Goal: Information Seeking & Learning: Learn about a topic

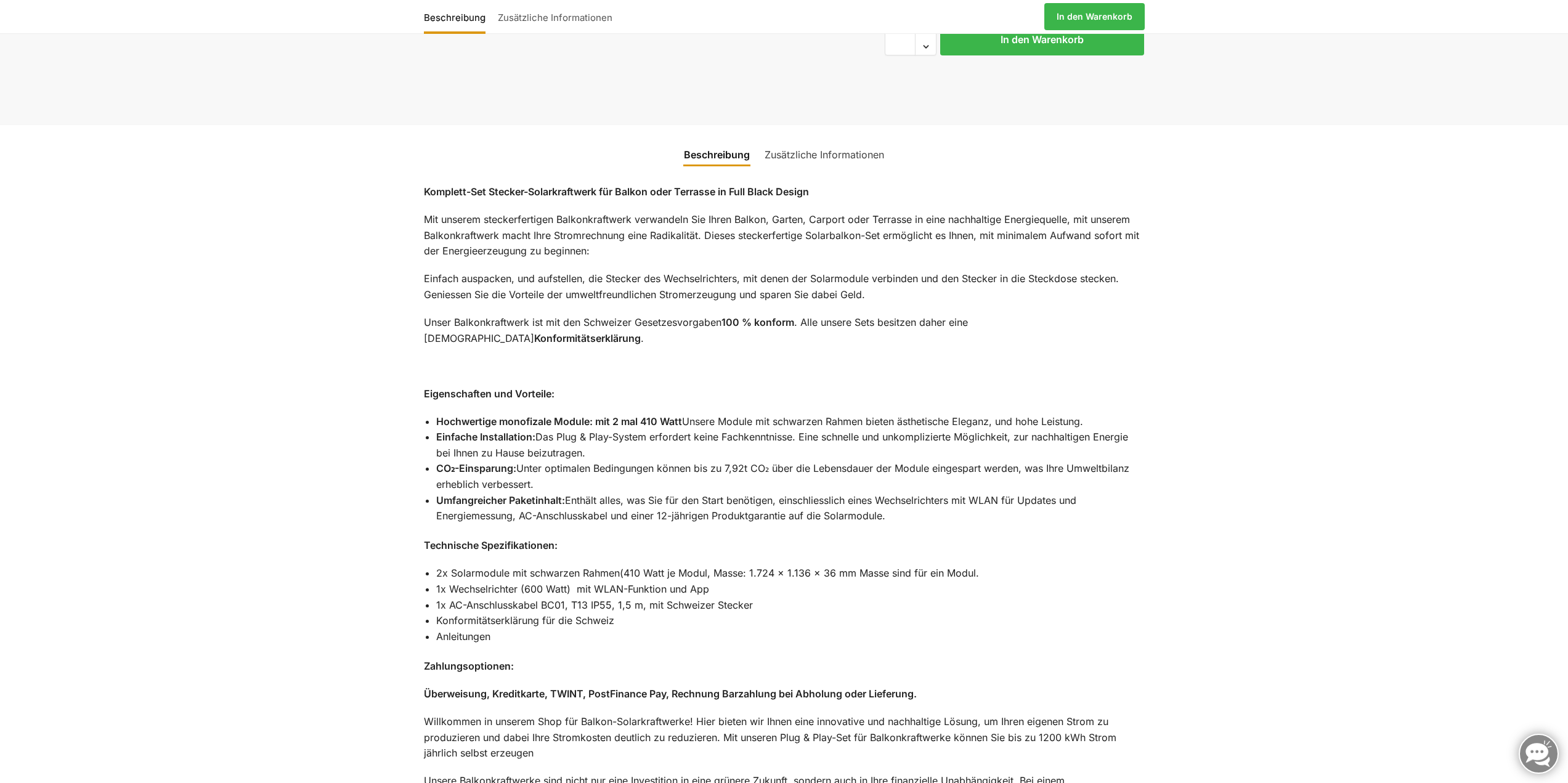
scroll to position [553, 0]
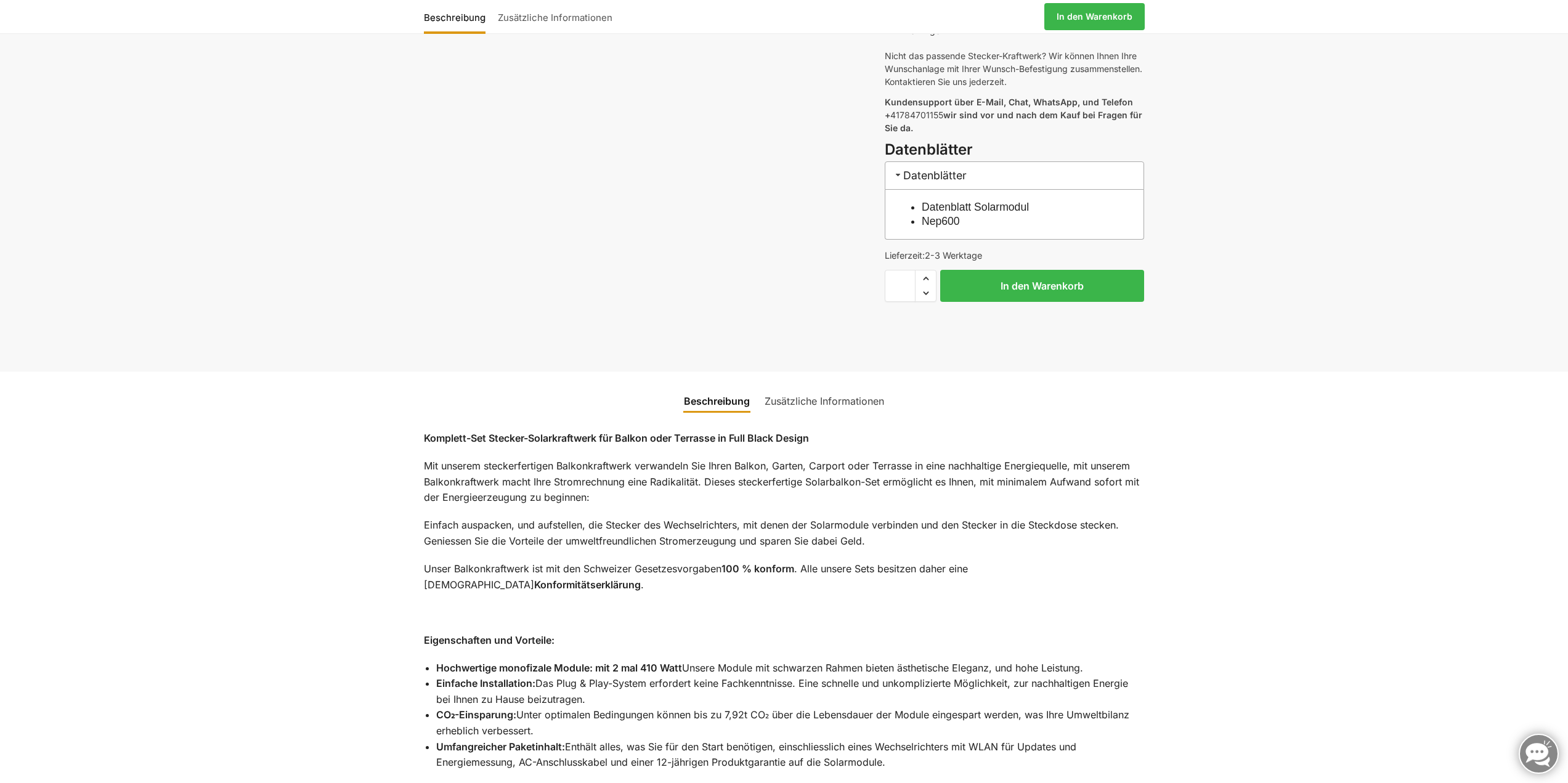
click at [799, 386] on link "Zusätzliche Informationen" at bounding box center [824, 401] width 134 height 30
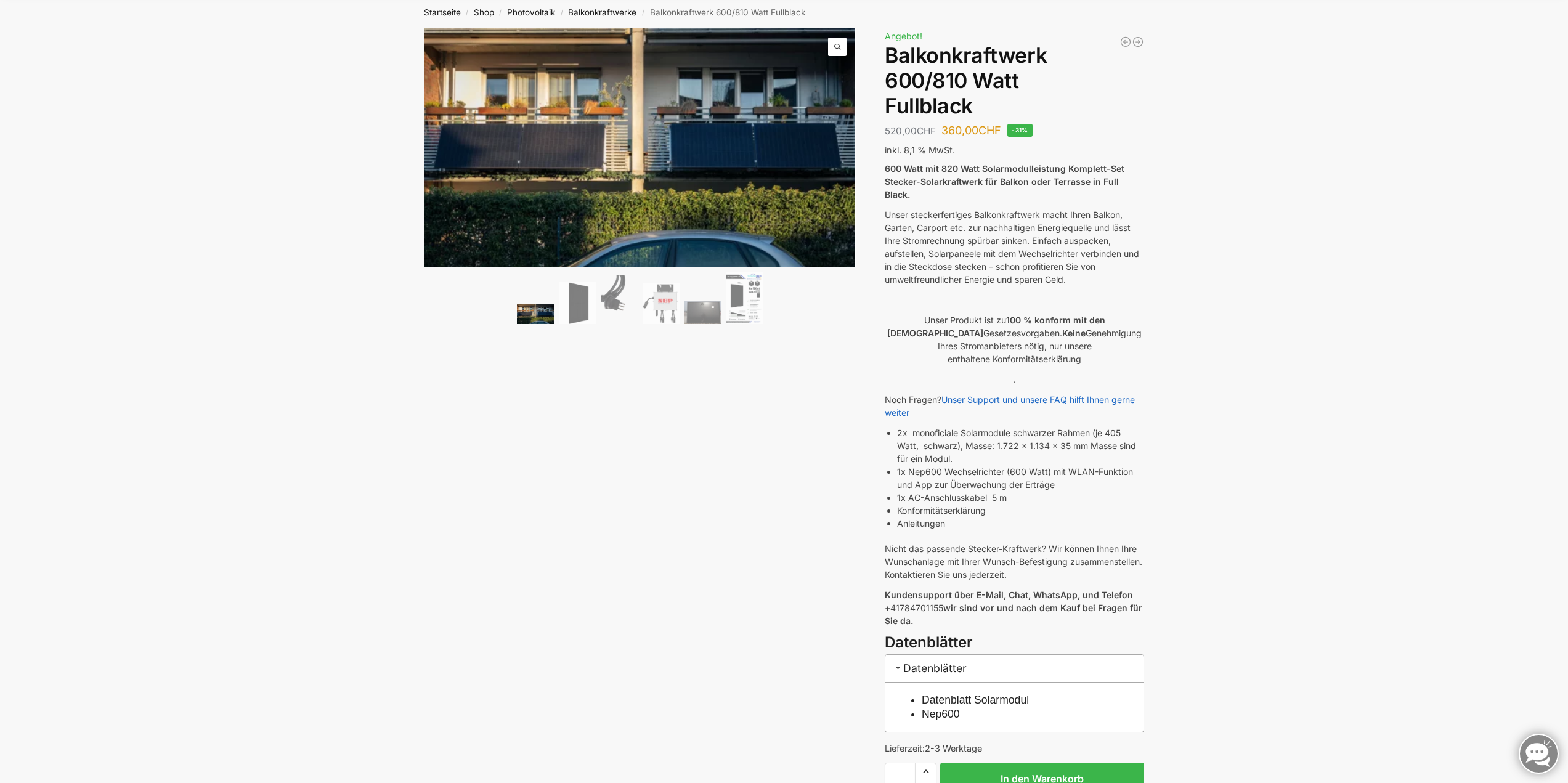
scroll to position [0, 0]
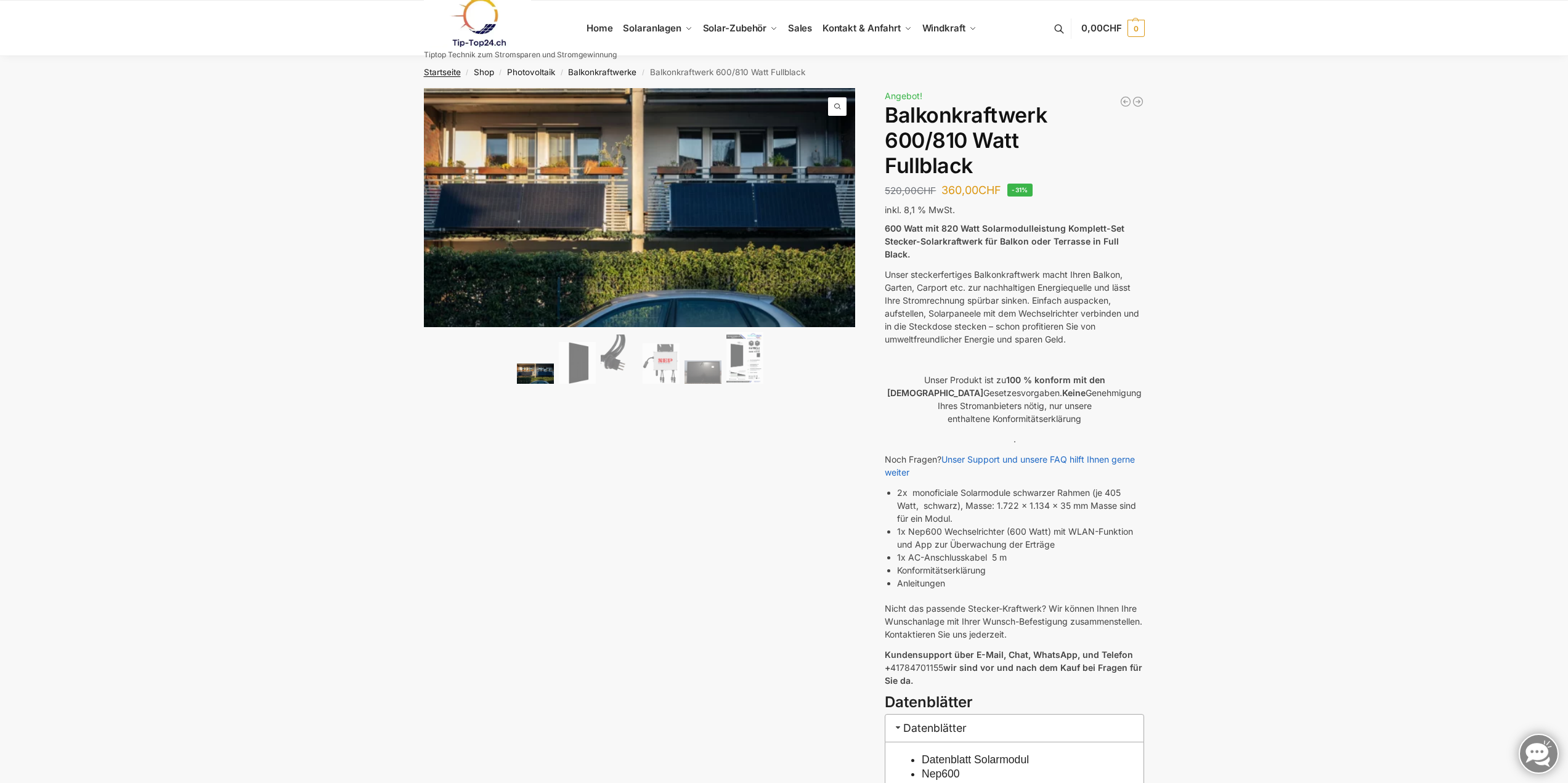
click at [440, 70] on link "Startseite" at bounding box center [442, 72] width 37 height 10
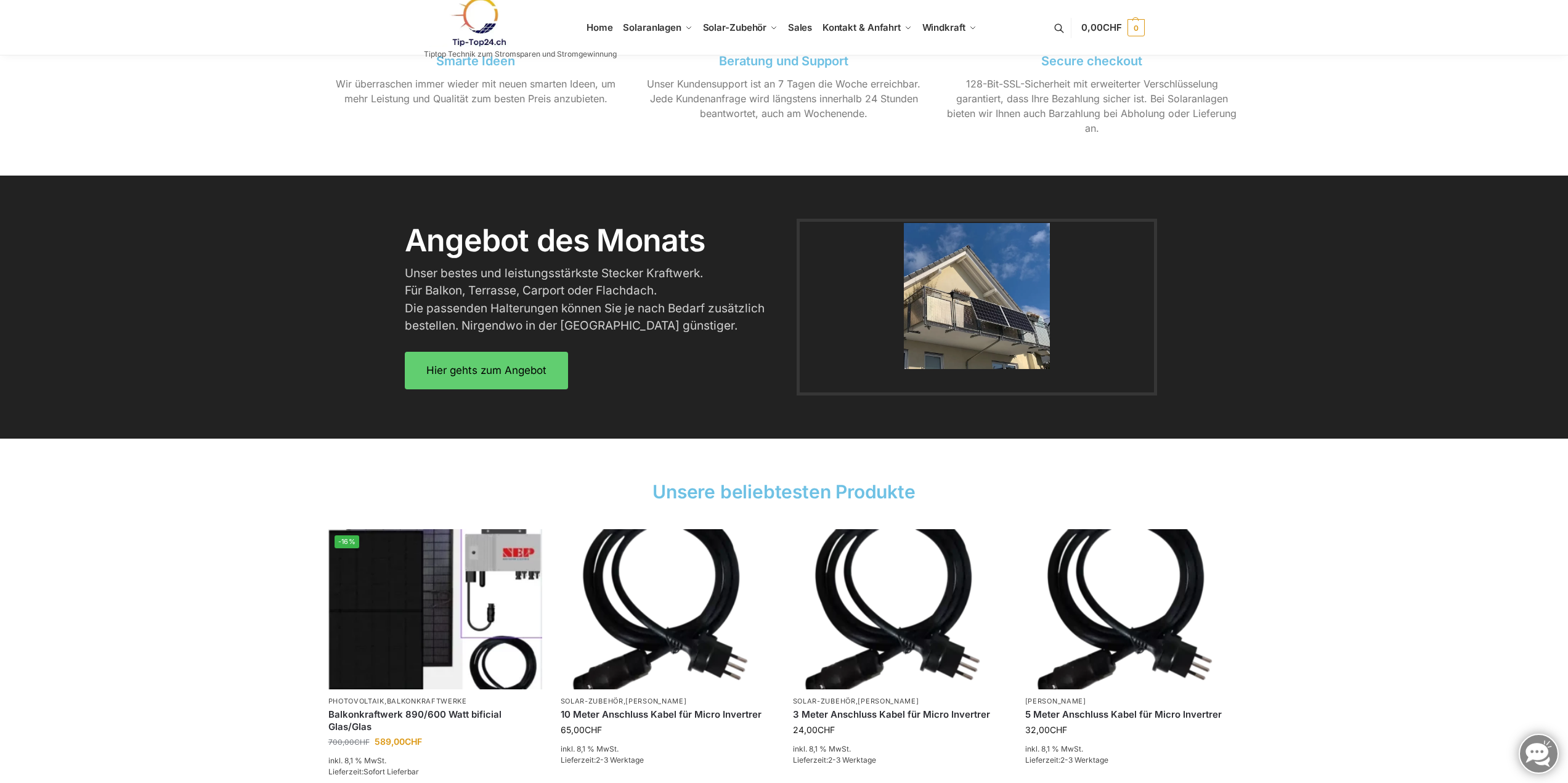
scroll to position [1541, 0]
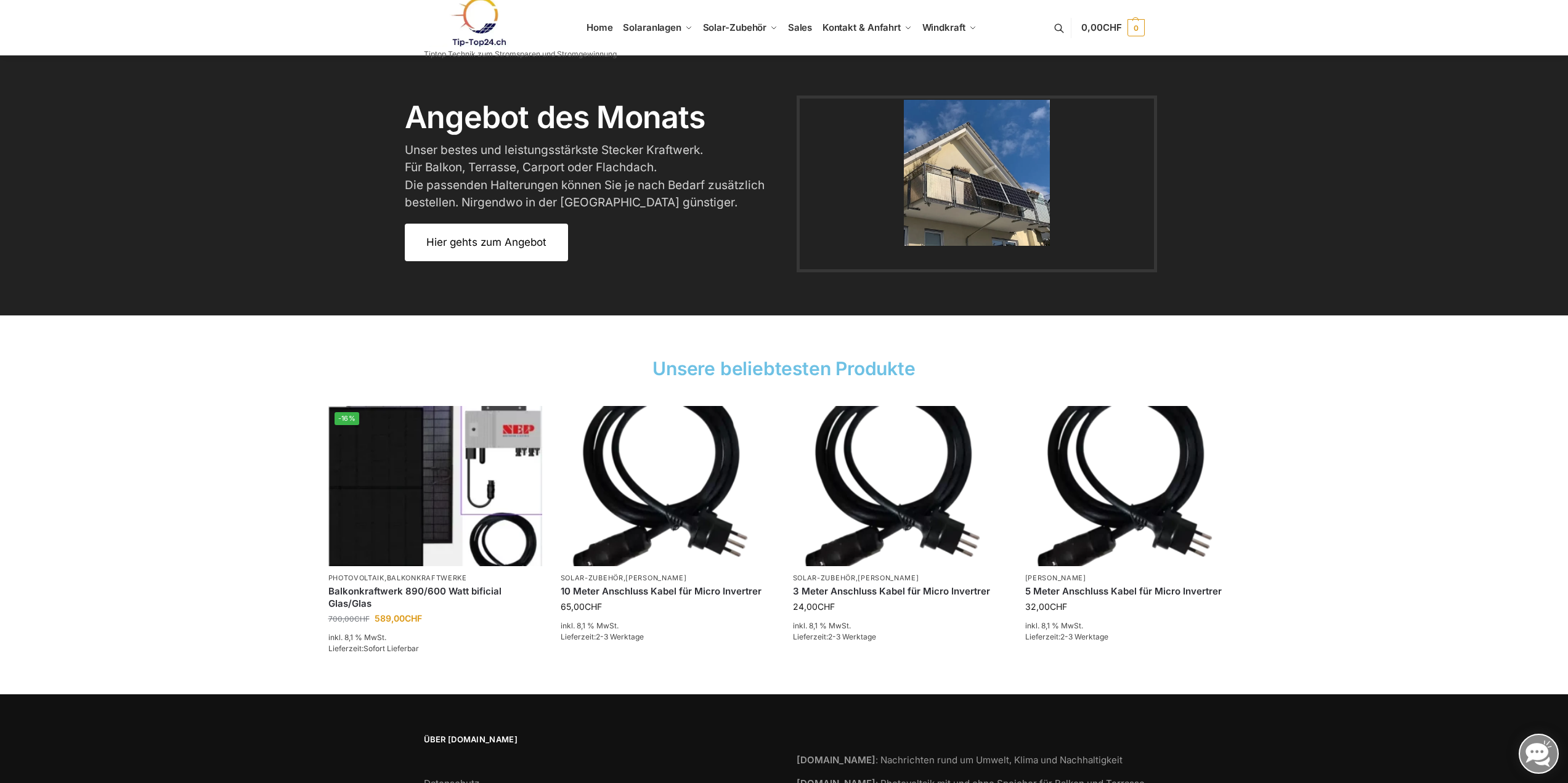
click at [482, 244] on span "Hier gehts zum Angebot" at bounding box center [486, 242] width 120 height 10
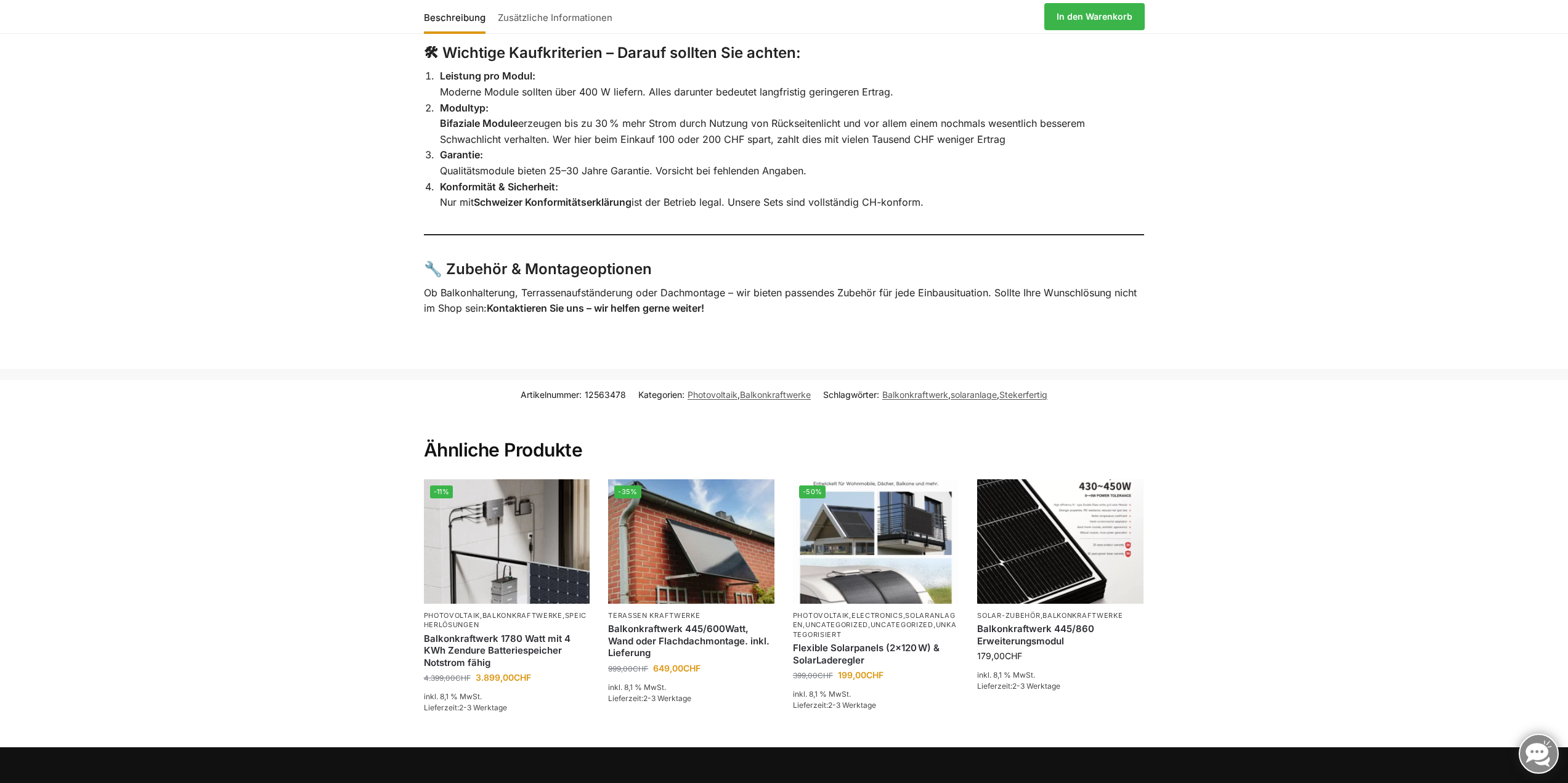
scroll to position [2756, 0]
